Goal: Information Seeking & Learning: Learn about a topic

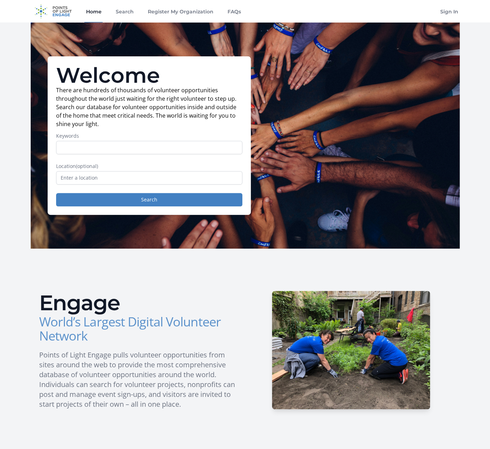
click at [164, 151] on input "Keywords" at bounding box center [149, 147] width 186 height 13
click at [67, 177] on input "text" at bounding box center [149, 177] width 186 height 13
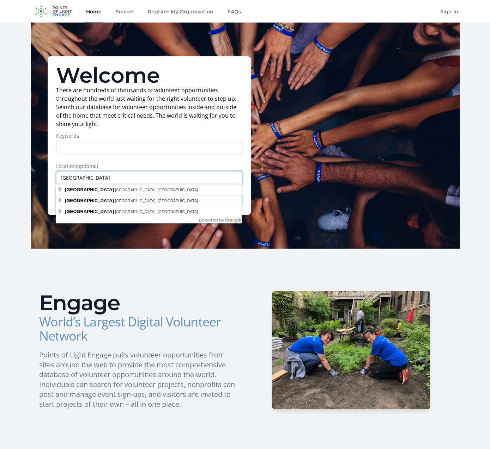
type input "minneapolis"
click at [66, 148] on input "Keywords" at bounding box center [149, 147] width 186 height 13
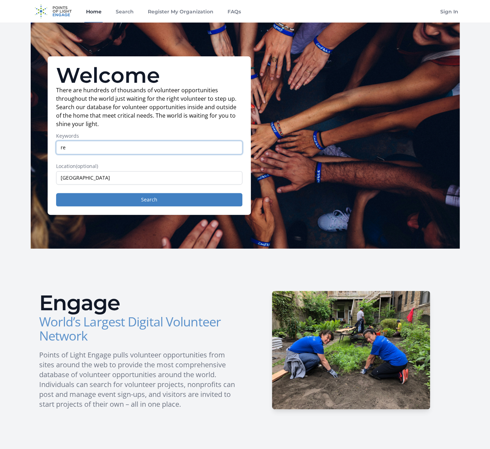
type input "r"
type input "immigrants"
click at [56, 193] on button "Search" at bounding box center [149, 199] width 186 height 13
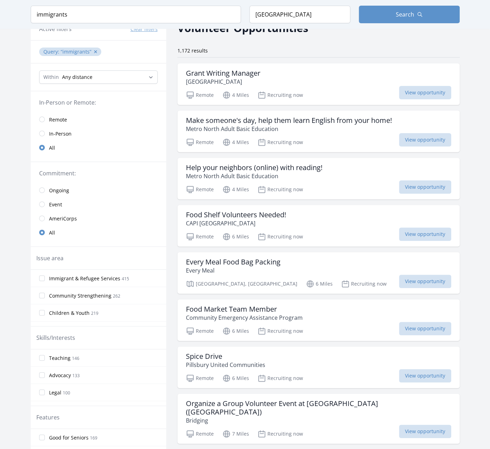
scroll to position [141, 0]
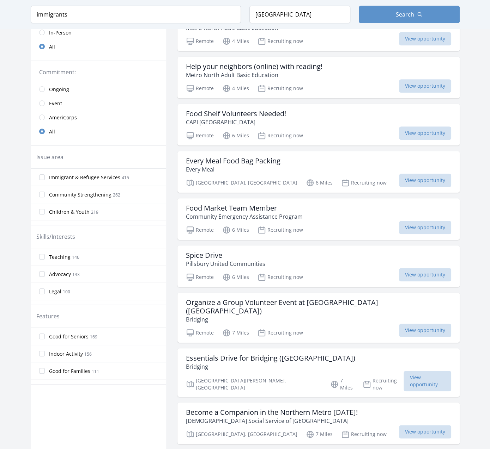
click at [68, 370] on span "Good for Families" at bounding box center [69, 371] width 41 height 7
click at [45, 370] on input "Good for Families 111" at bounding box center [42, 371] width 6 height 6
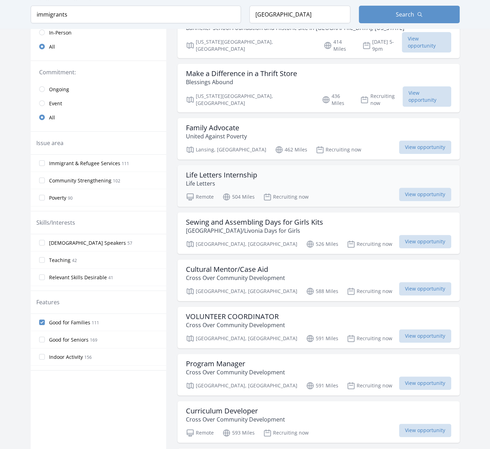
click at [252, 171] on h3 "Life Letters Internship" at bounding box center [221, 175] width 71 height 8
click at [202, 171] on h3 "Life Letters Internship" at bounding box center [221, 175] width 71 height 8
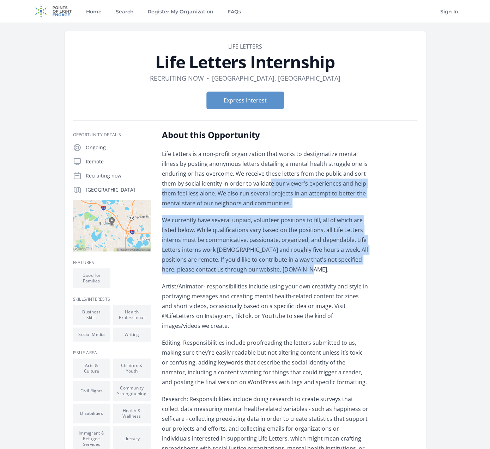
drag, startPoint x: 268, startPoint y: 180, endPoint x: 361, endPoint y: 269, distance: 128.7
click at [361, 269] on div "Life Letters is a non-profit organization that works to destigmatize mental ill…" at bounding box center [265, 394] width 206 height 491
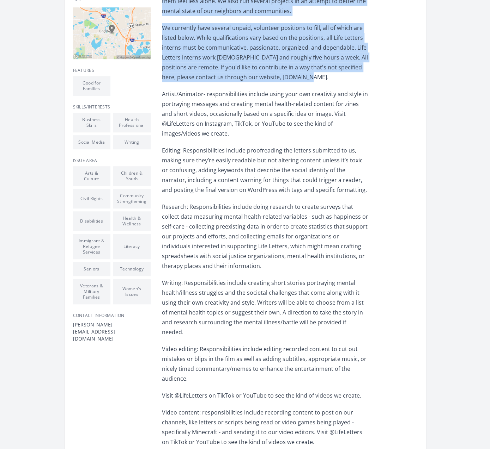
scroll to position [212, 0]
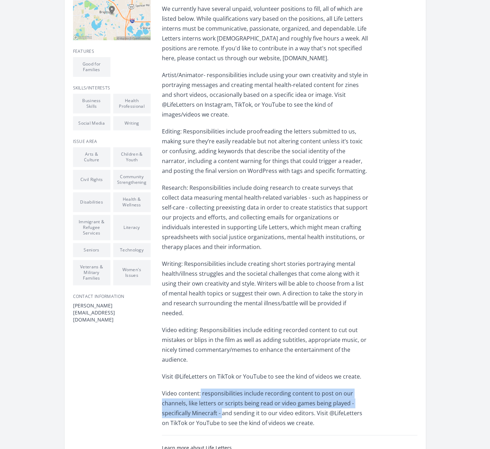
drag, startPoint x: 200, startPoint y: 374, endPoint x: 221, endPoint y: 394, distance: 28.9
click at [221, 394] on p "Video content: responsibilities include recording content to post on our channe…" at bounding box center [265, 408] width 206 height 39
click at [204, 389] on p "Video content: responsibilities include recording content to post on our channe…" at bounding box center [265, 408] width 206 height 39
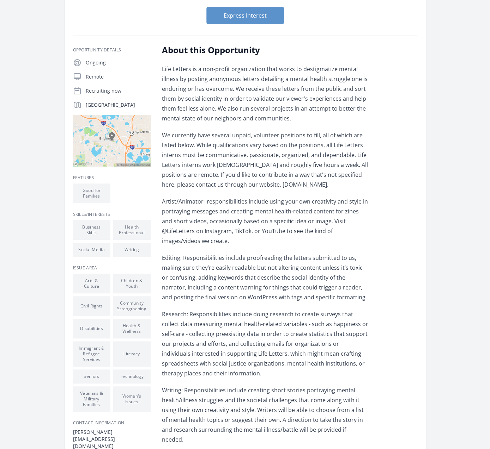
scroll to position [0, 0]
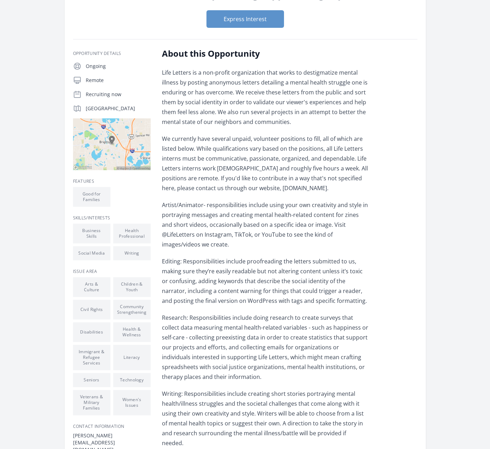
scroll to position [247, 0]
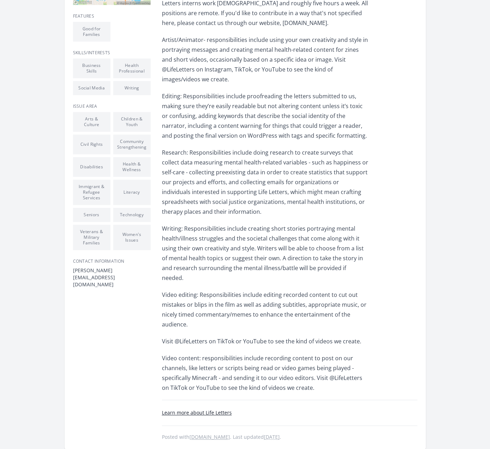
click at [210, 410] on link "Learn more about Life Letters" at bounding box center [197, 413] width 70 height 7
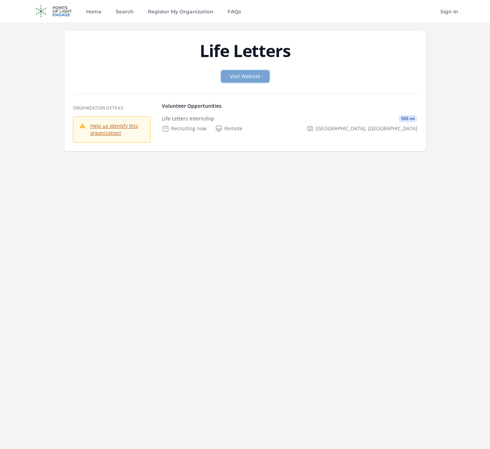
click at [236, 76] on link "Visit Website" at bounding box center [245, 77] width 48 height 12
click at [88, 11] on link "Home" at bounding box center [93, 11] width 18 height 23
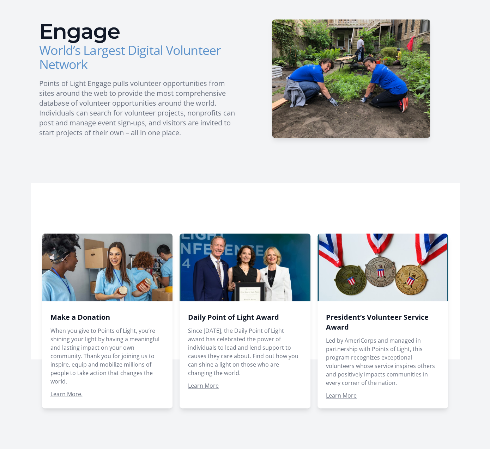
scroll to position [282, 0]
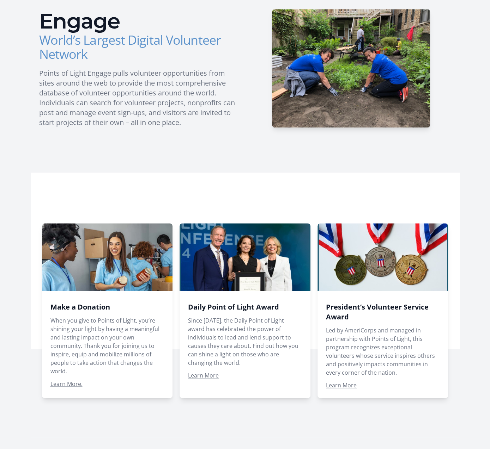
click at [341, 384] on span at bounding box center [382, 311] width 131 height 175
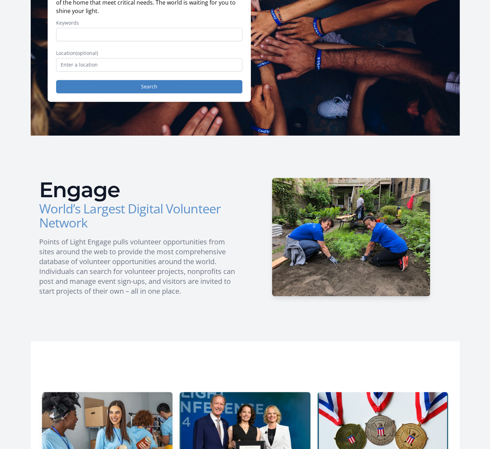
scroll to position [0, 0]
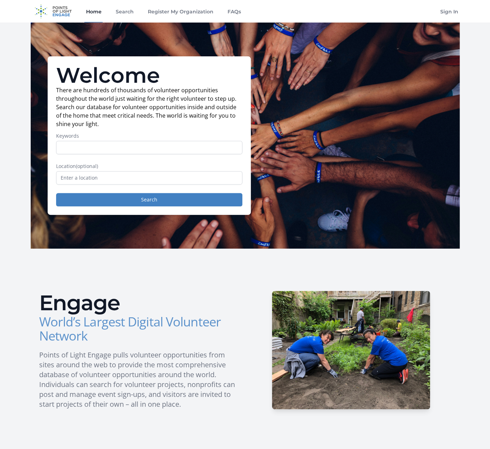
click at [56, 8] on img at bounding box center [53, 11] width 45 height 23
click at [96, 10] on link "Home" at bounding box center [93, 11] width 18 height 23
click at [119, 10] on link "Search" at bounding box center [124, 11] width 21 height 23
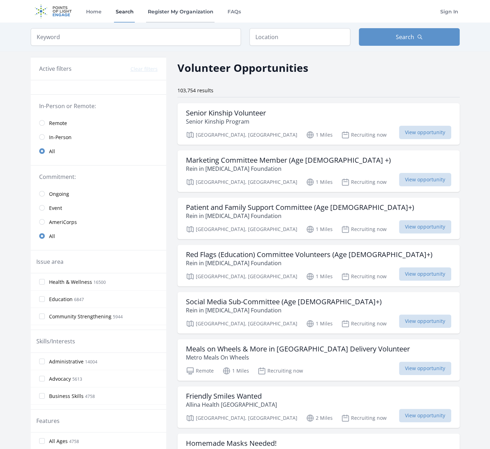
click at [164, 12] on link "Register My Organization" at bounding box center [180, 11] width 68 height 23
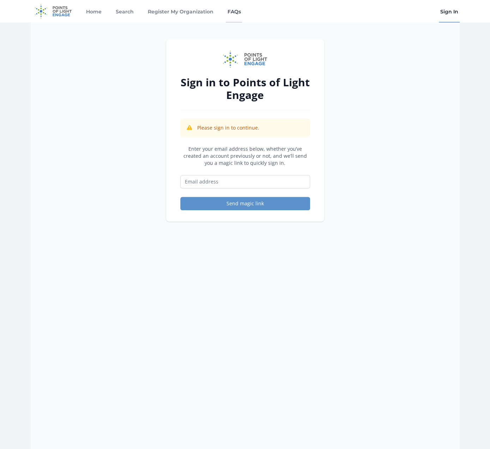
click at [234, 12] on link "FAQs" at bounding box center [234, 11] width 16 height 23
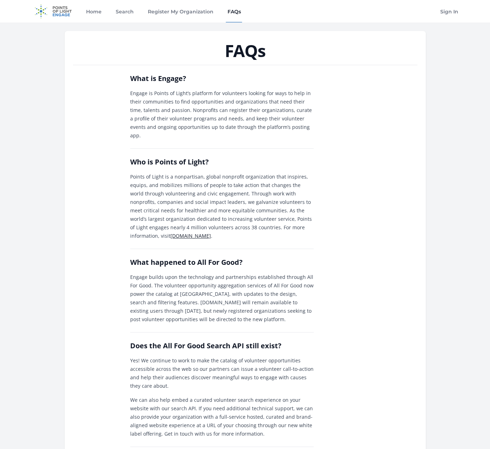
click at [54, 13] on img at bounding box center [53, 11] width 45 height 23
